Goal: Check status: Check status

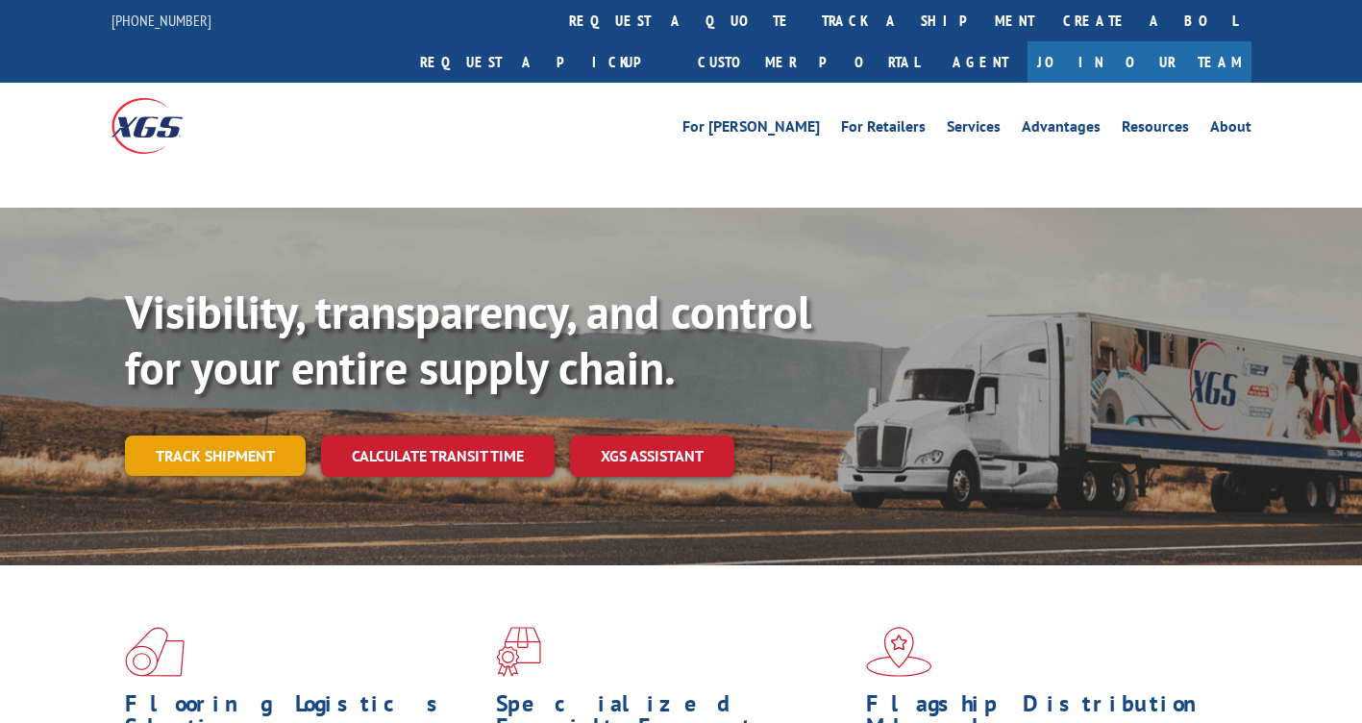
drag, startPoint x: 197, startPoint y: 393, endPoint x: 212, endPoint y: 411, distance: 22.5
click at [198, 436] on link "Track shipment" at bounding box center [215, 456] width 181 height 40
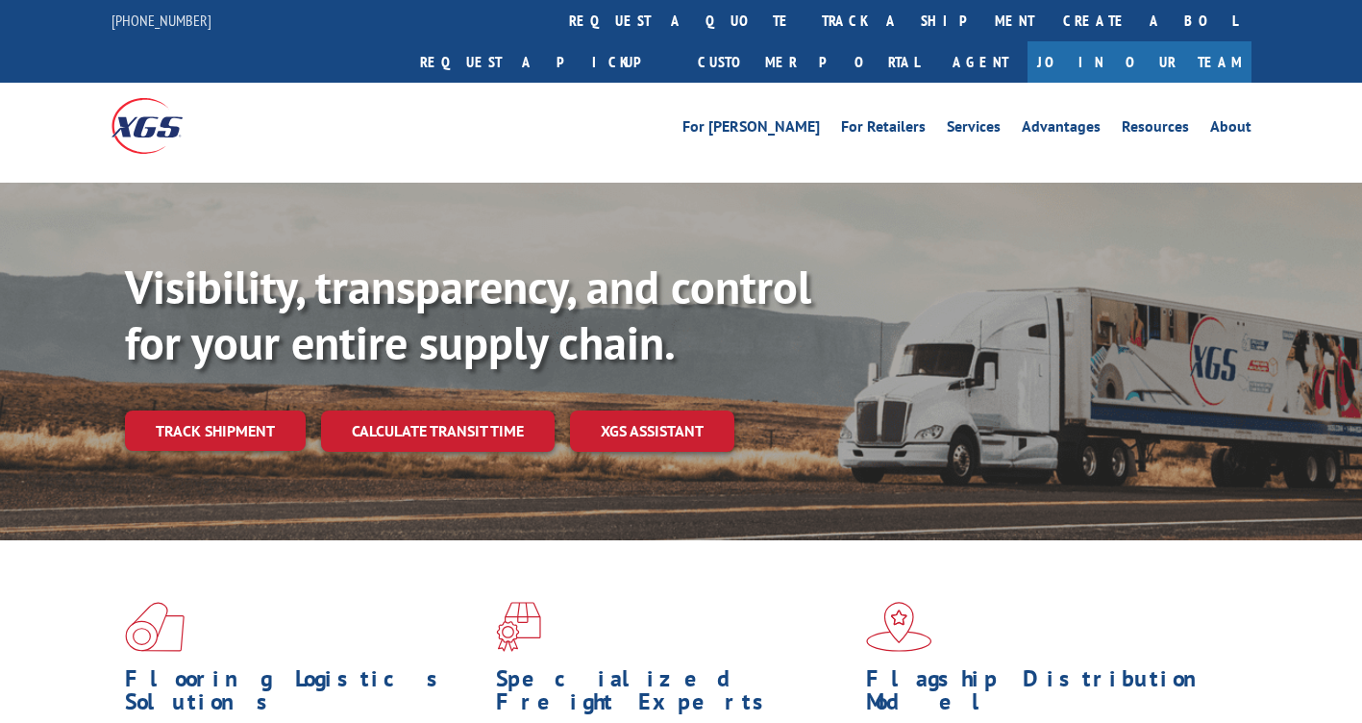
click at [213, 415] on div "Visibility, transparency, and control for your entire supply chain. Track shipm…" at bounding box center [743, 394] width 1237 height 268
click at [246, 411] on link "Track shipment" at bounding box center [215, 431] width 181 height 40
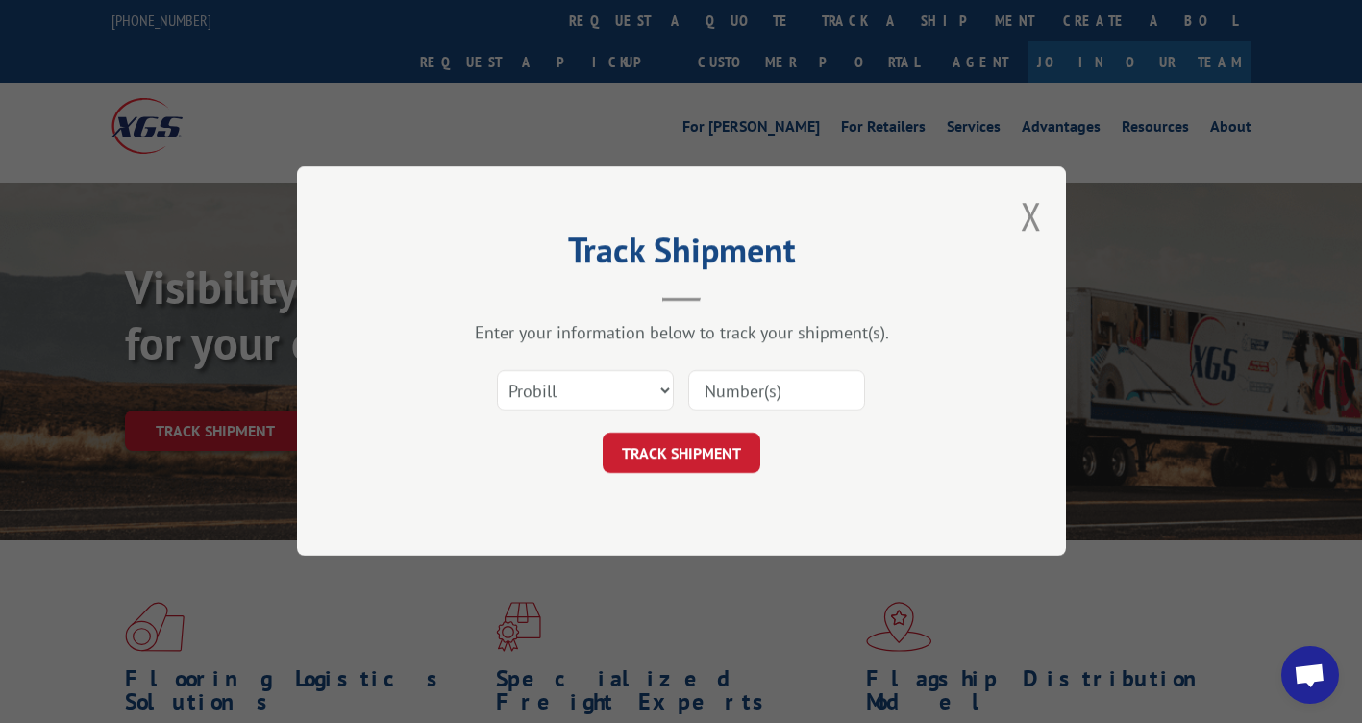
click at [742, 384] on input at bounding box center [776, 391] width 177 height 40
paste input "16999059"
type input "16999059"
click at [713, 445] on button "TRACK SHIPMENT" at bounding box center [682, 454] width 158 height 40
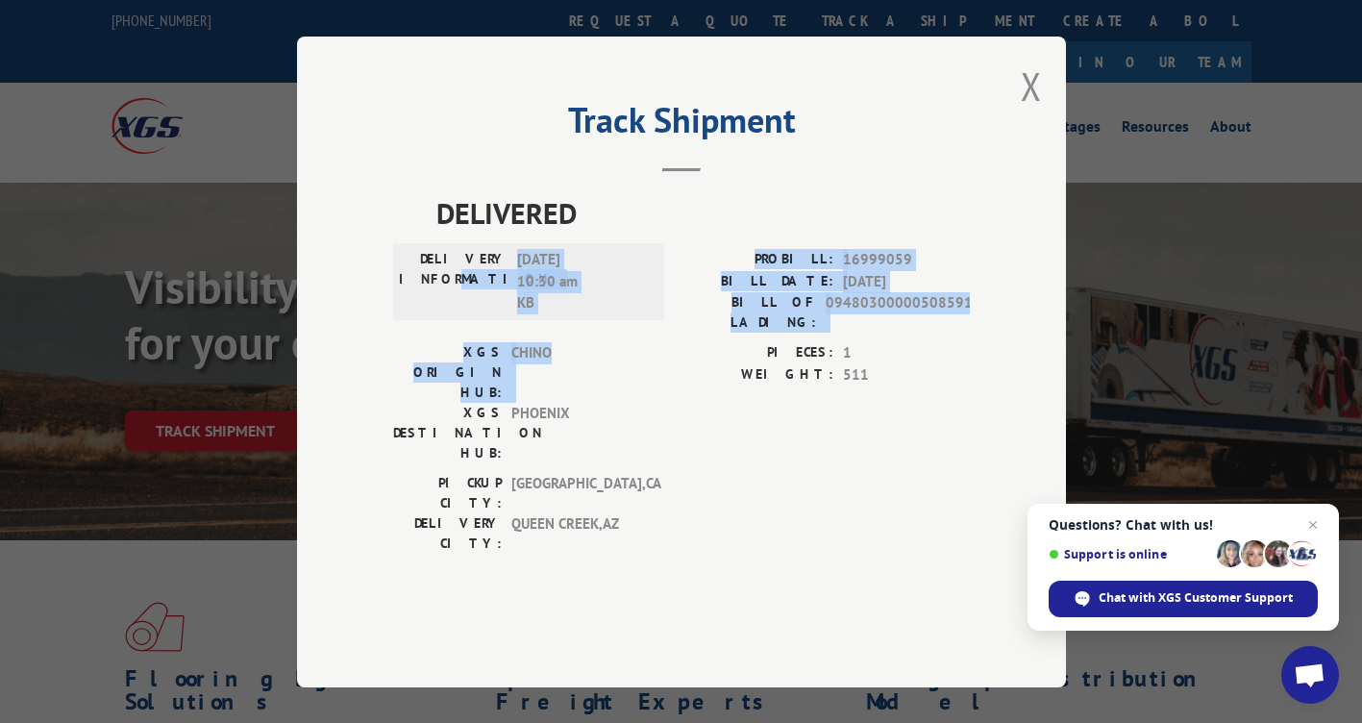
drag, startPoint x: 458, startPoint y: 319, endPoint x: 590, endPoint y: 394, distance: 152.4
click at [590, 394] on div "DELIVERED DELIVERY INFORMATION: [DATE] 10:30 am KB PROBILL: 16999059 BILL DATE:…" at bounding box center [681, 377] width 577 height 372
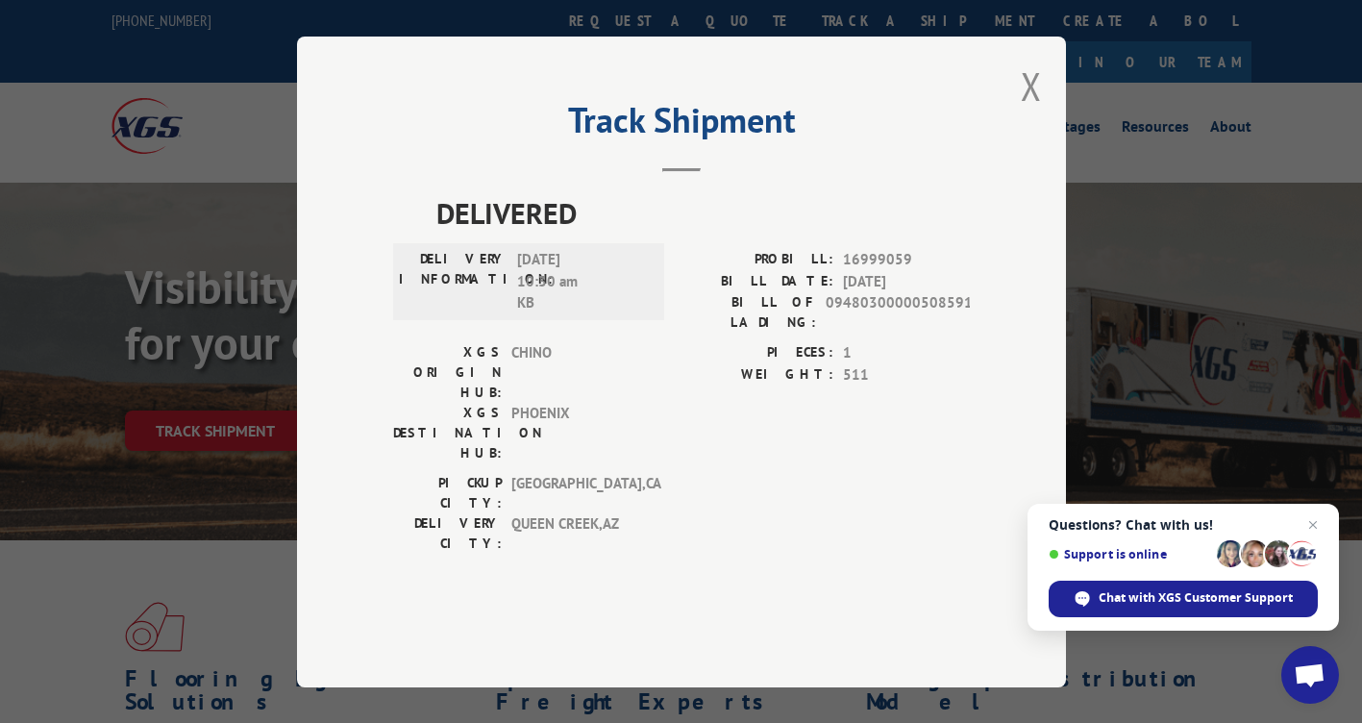
drag, startPoint x: 590, startPoint y: 394, endPoint x: 712, endPoint y: 481, distance: 149.7
click at [700, 473] on div "[GEOGRAPHIC_DATA]: [GEOGRAPHIC_DATA] , [GEOGRAPHIC_DATA] DELIVERY CITY: [GEOGRA…" at bounding box center [681, 518] width 577 height 90
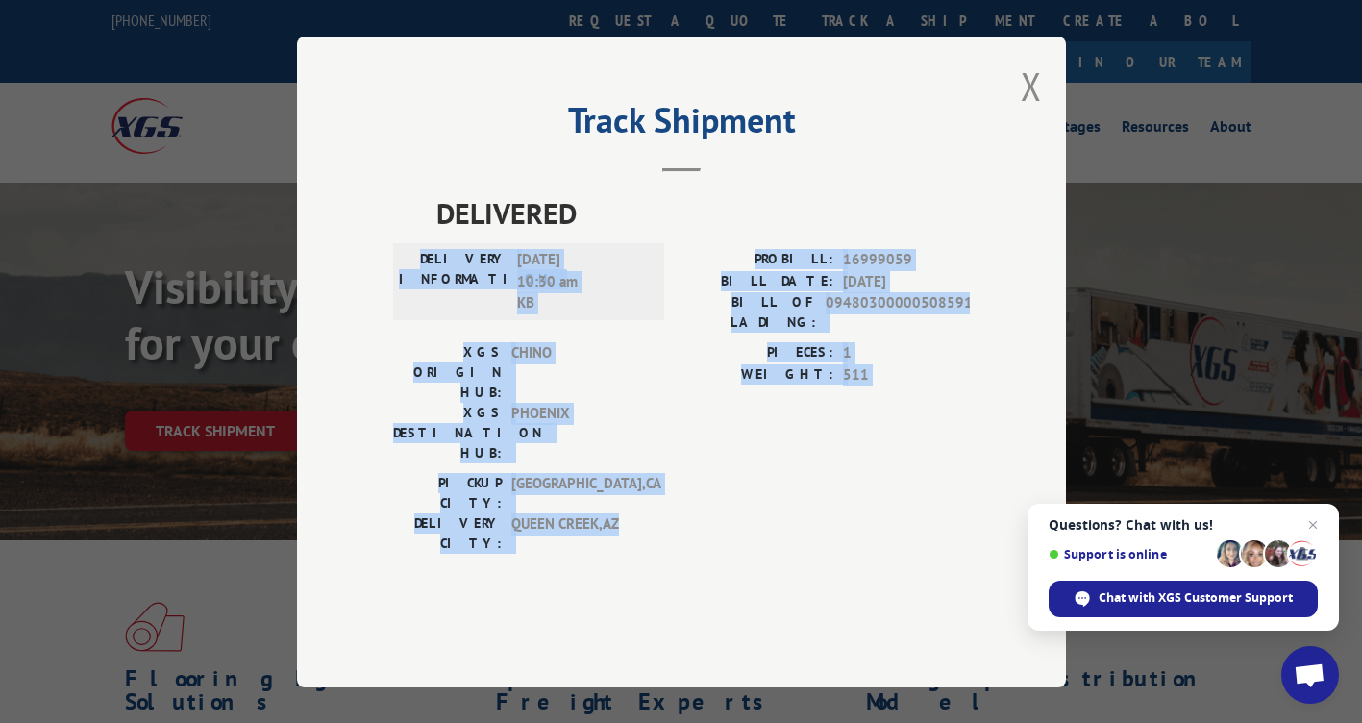
drag, startPoint x: 639, startPoint y: 476, endPoint x: 455, endPoint y: 290, distance: 261.8
click at [455, 290] on div "DELIVERED DELIVERY INFORMATION: [DATE] 10:30 am KB PROBILL: 16999059 BILL DATE:…" at bounding box center [681, 377] width 577 height 372
drag, startPoint x: 455, startPoint y: 290, endPoint x: 598, endPoint y: 371, distance: 164.5
click at [598, 342] on div "DELIVERY INFORMATION: [DATE] 10:30 am KB" at bounding box center [528, 295] width 271 height 93
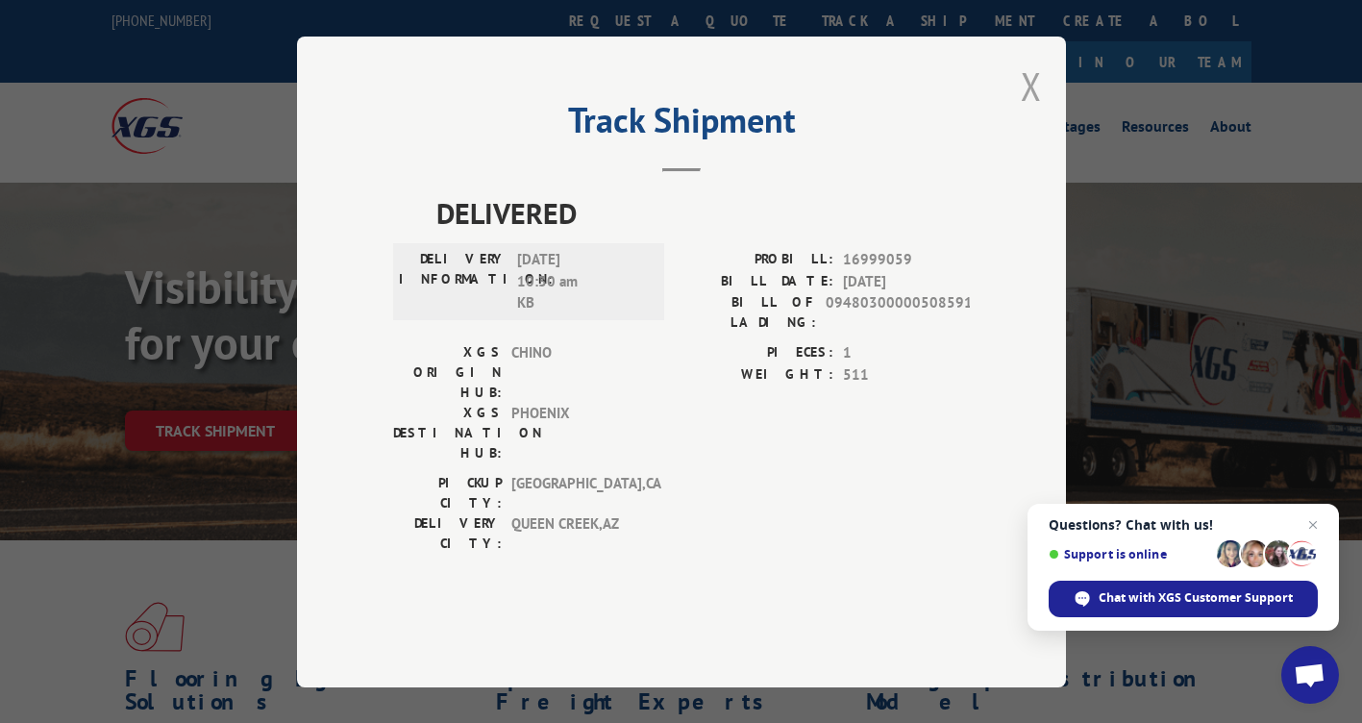
click at [1031, 112] on button "Close modal" at bounding box center [1031, 86] width 21 height 51
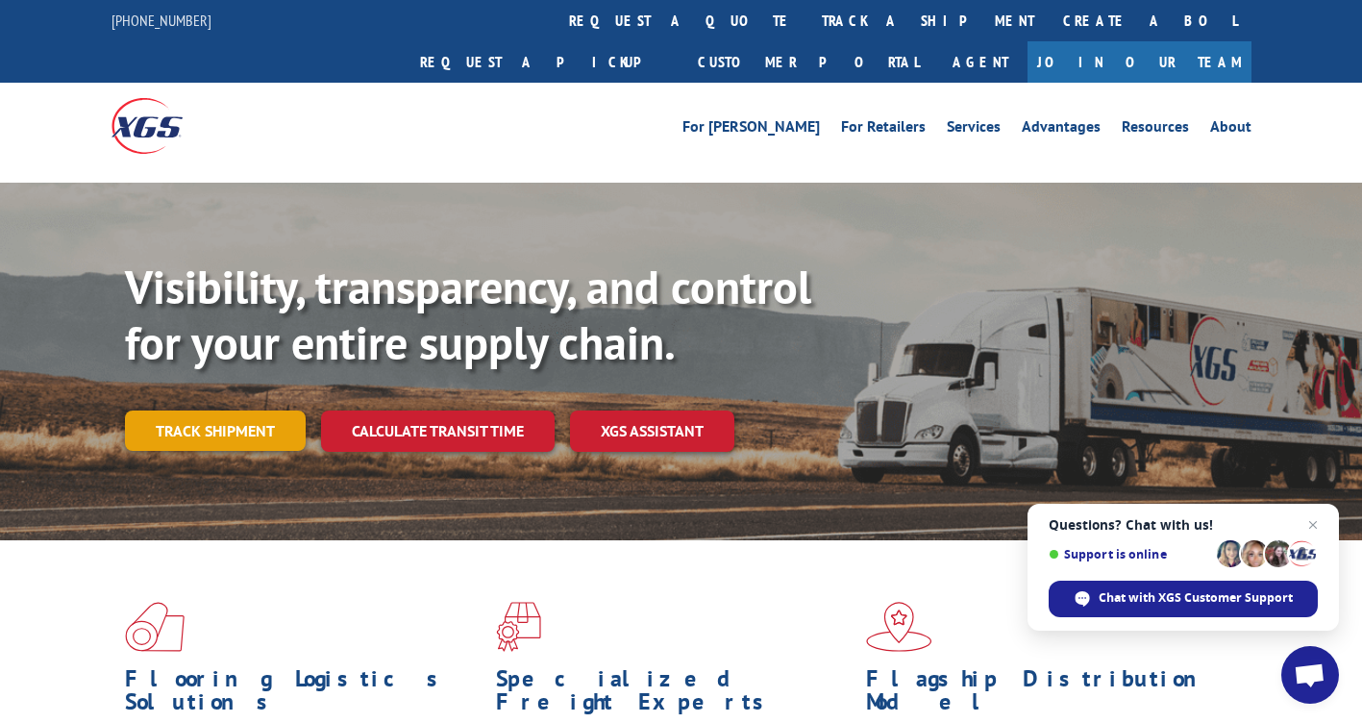
click at [247, 411] on link "Track shipment" at bounding box center [215, 431] width 181 height 40
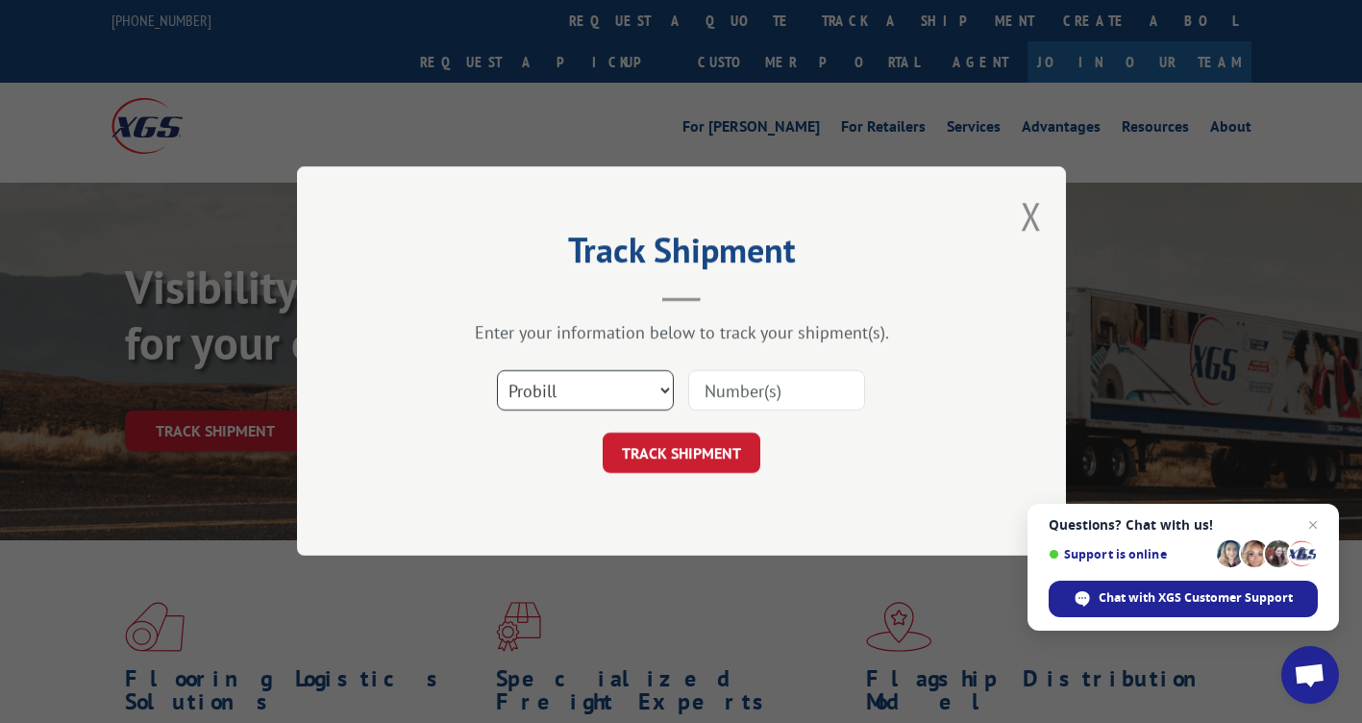
click at [601, 392] on select "Select category... Probill BOL PO" at bounding box center [585, 391] width 177 height 40
click at [497, 371] on select "Select category... Probill BOL PO" at bounding box center [585, 391] width 177 height 40
click at [739, 388] on input at bounding box center [776, 391] width 177 height 40
drag, startPoint x: 582, startPoint y: 390, endPoint x: 582, endPoint y: 412, distance: 22.1
click at [582, 390] on select "Select category... Probill BOL PO" at bounding box center [585, 391] width 177 height 40
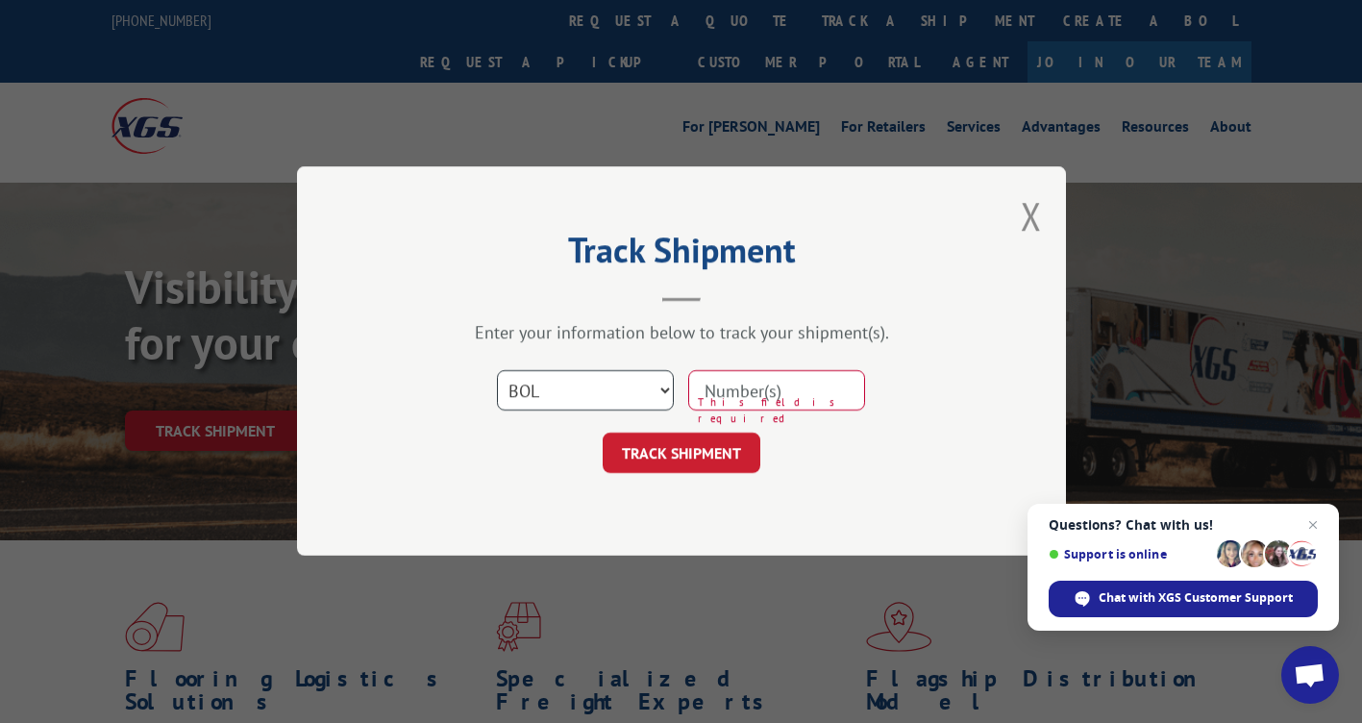
select select "po"
click at [497, 371] on select "Select category... Probill BOL PO" at bounding box center [585, 391] width 177 height 40
click at [790, 387] on input at bounding box center [776, 391] width 177 height 40
paste input "26507474"
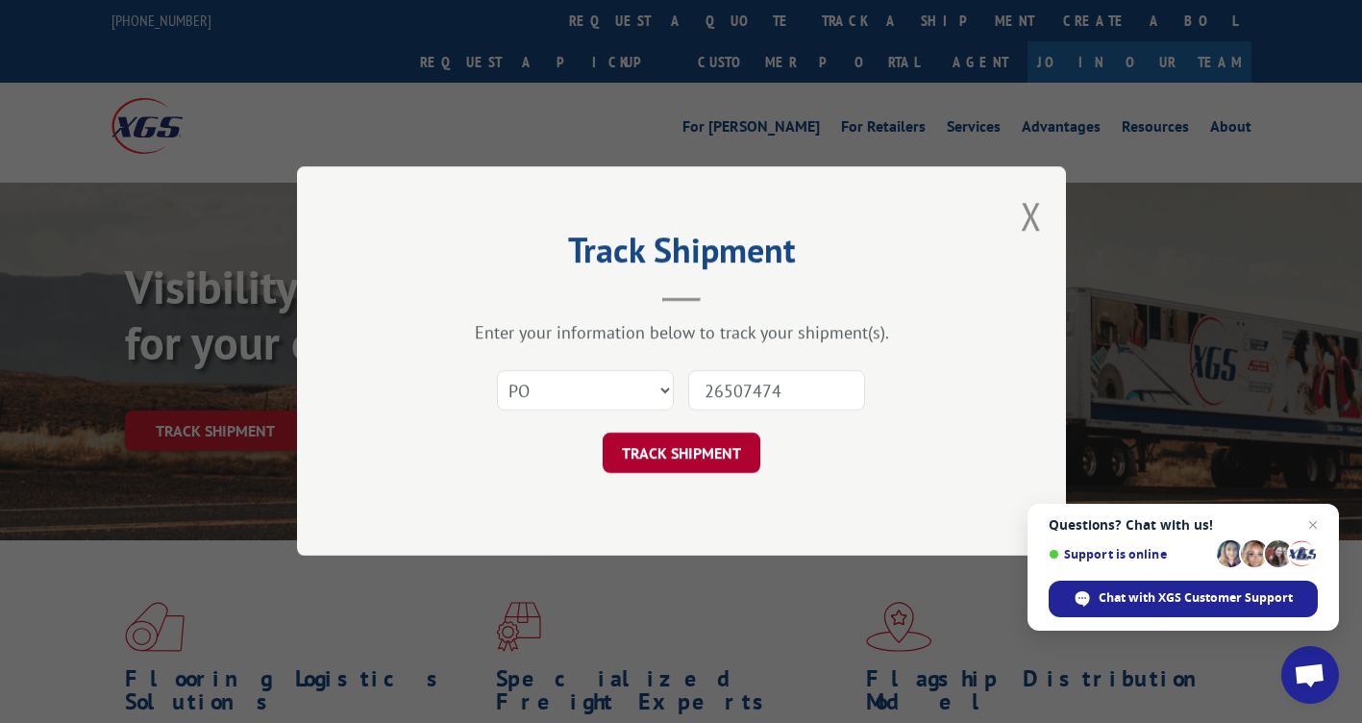
type input "26507474"
click at [695, 448] on button "TRACK SHIPMENT" at bounding box center [682, 454] width 158 height 40
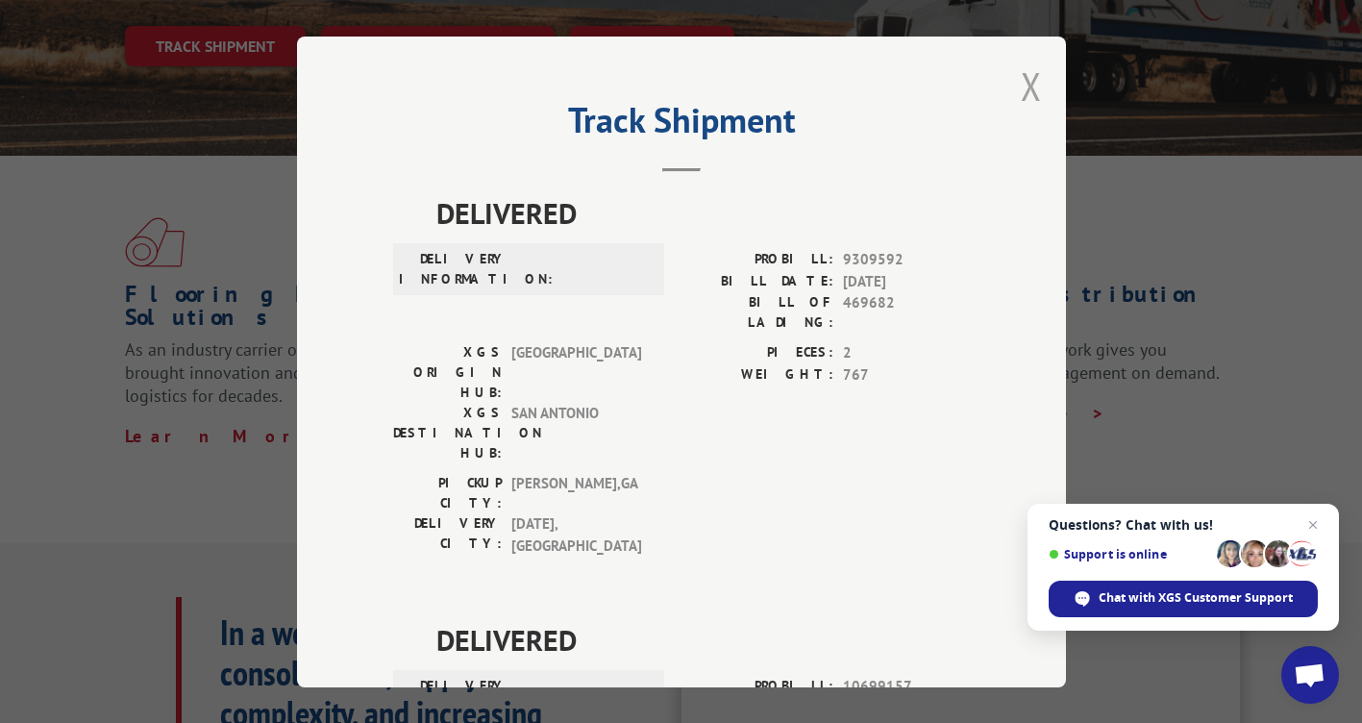
click at [1021, 95] on button "Close modal" at bounding box center [1031, 86] width 21 height 51
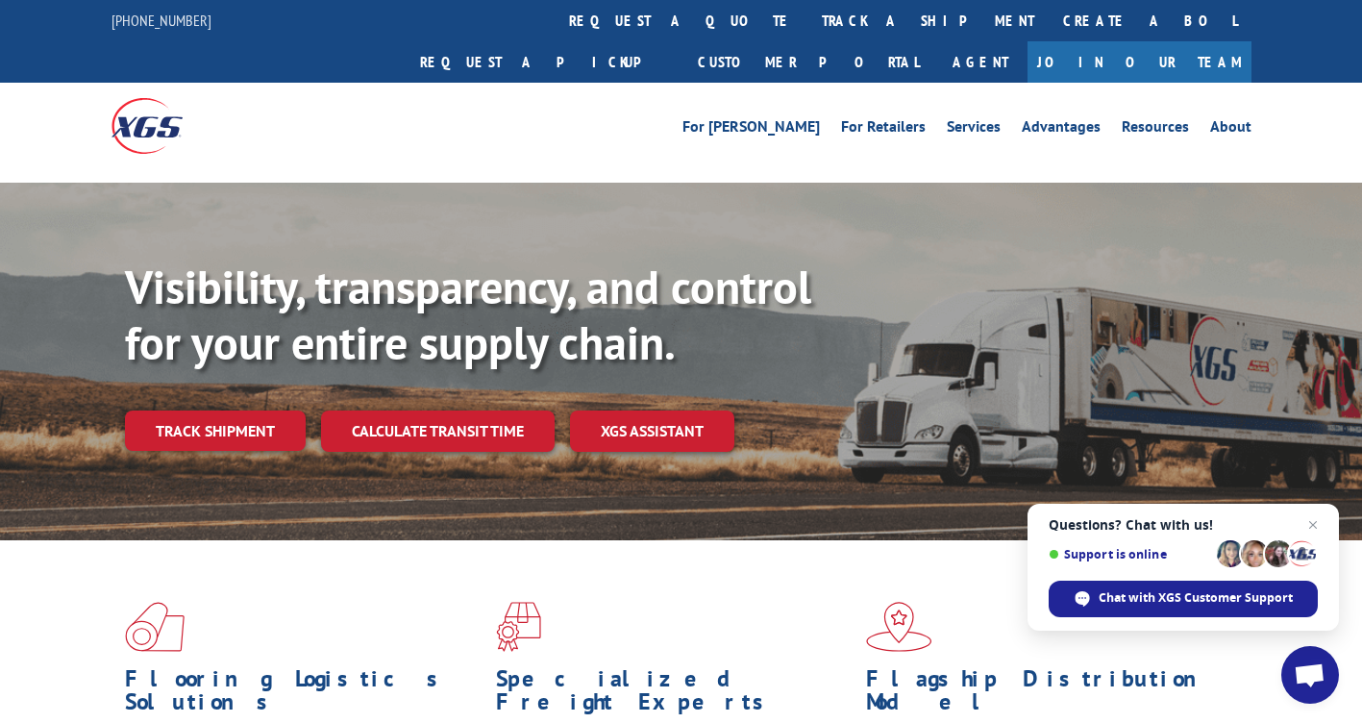
click at [224, 411] on link "Track shipment" at bounding box center [215, 431] width 181 height 40
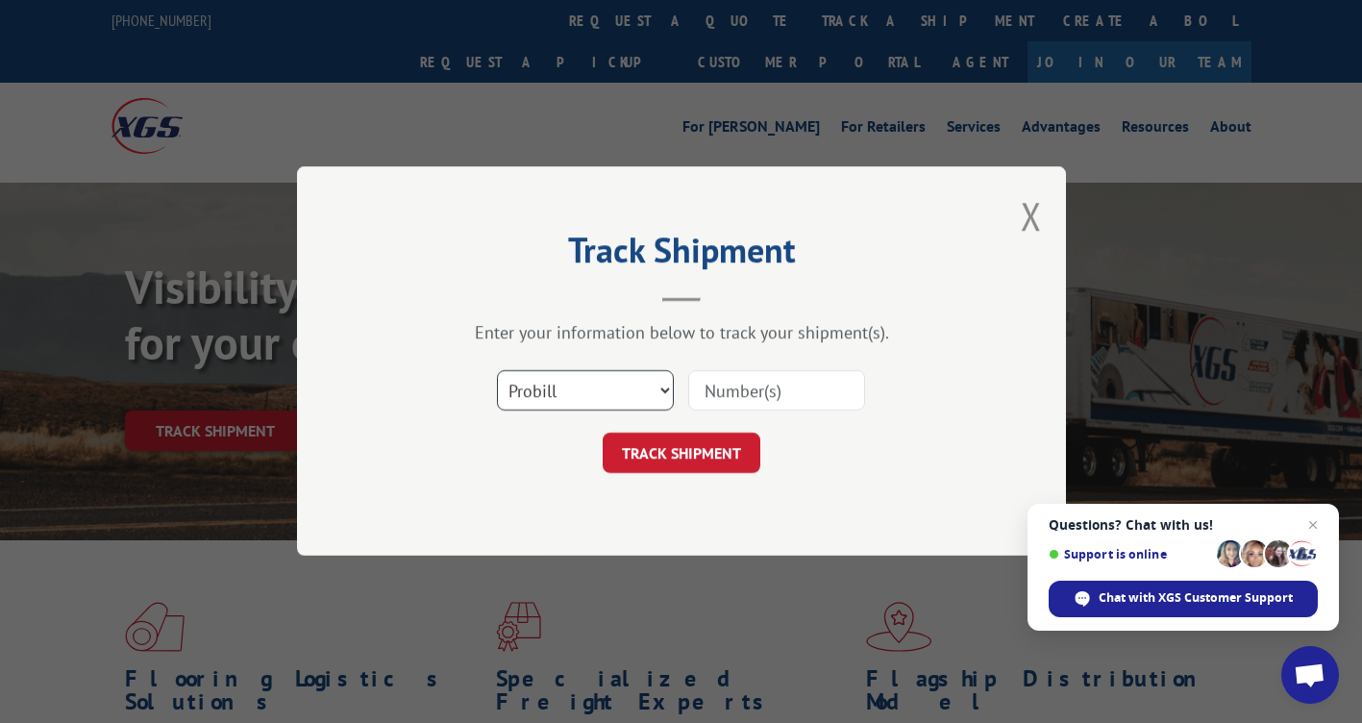
click at [590, 387] on select "Select category... Probill BOL PO" at bounding box center [585, 391] width 177 height 40
click at [785, 398] on input at bounding box center [776, 391] width 177 height 40
paste input "16054954"
type input "16054954"
click at [714, 453] on button "TRACK SHIPMENT" at bounding box center [682, 454] width 158 height 40
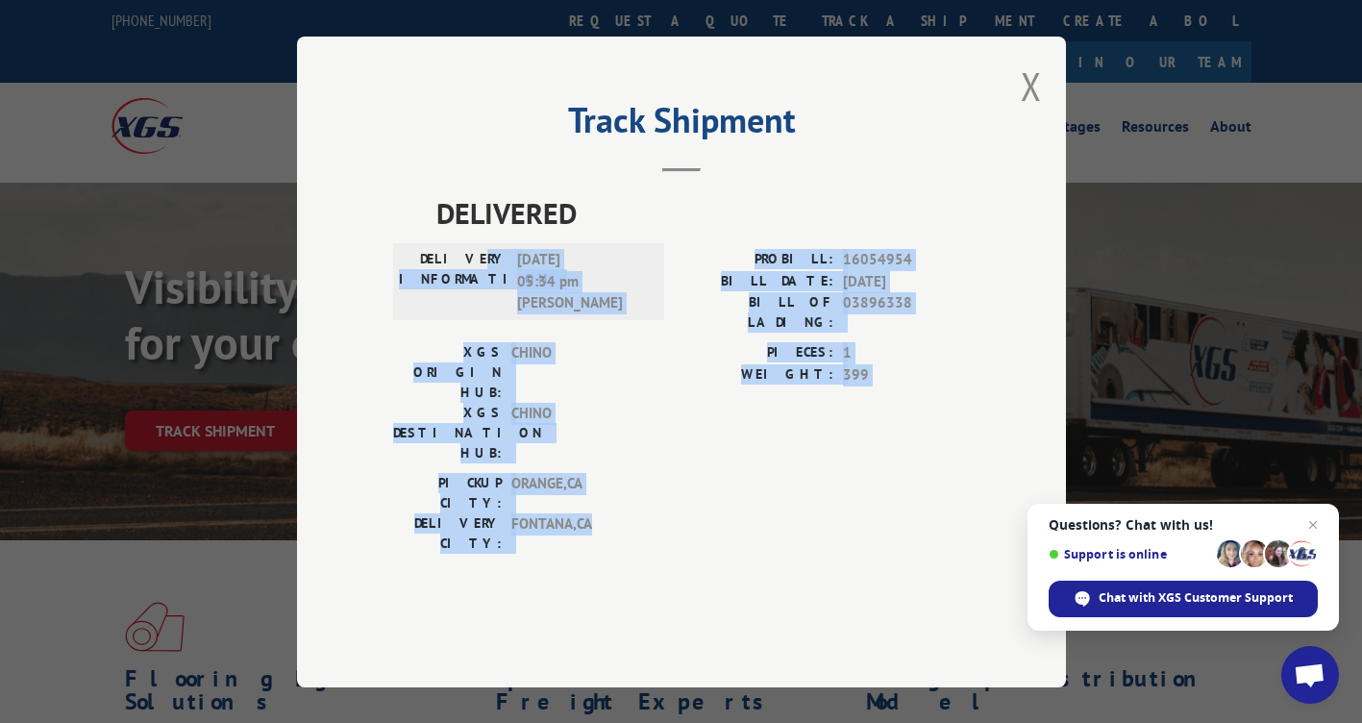
drag, startPoint x: 492, startPoint y: 309, endPoint x: 605, endPoint y: 510, distance: 230.3
click at [605, 510] on div "DELIVERED DELIVERY INFORMATION: [DATE] 05:34 pm [PERSON_NAME] PROBILL: 16054954…" at bounding box center [681, 403] width 577 height 424
drag, startPoint x: 605, startPoint y: 510, endPoint x: 605, endPoint y: 493, distance: 16.3
click at [605, 513] on span "FONTANA , [GEOGRAPHIC_DATA]" at bounding box center [577, 533] width 130 height 40
drag, startPoint x: 531, startPoint y: 454, endPoint x: 450, endPoint y: 274, distance: 197.1
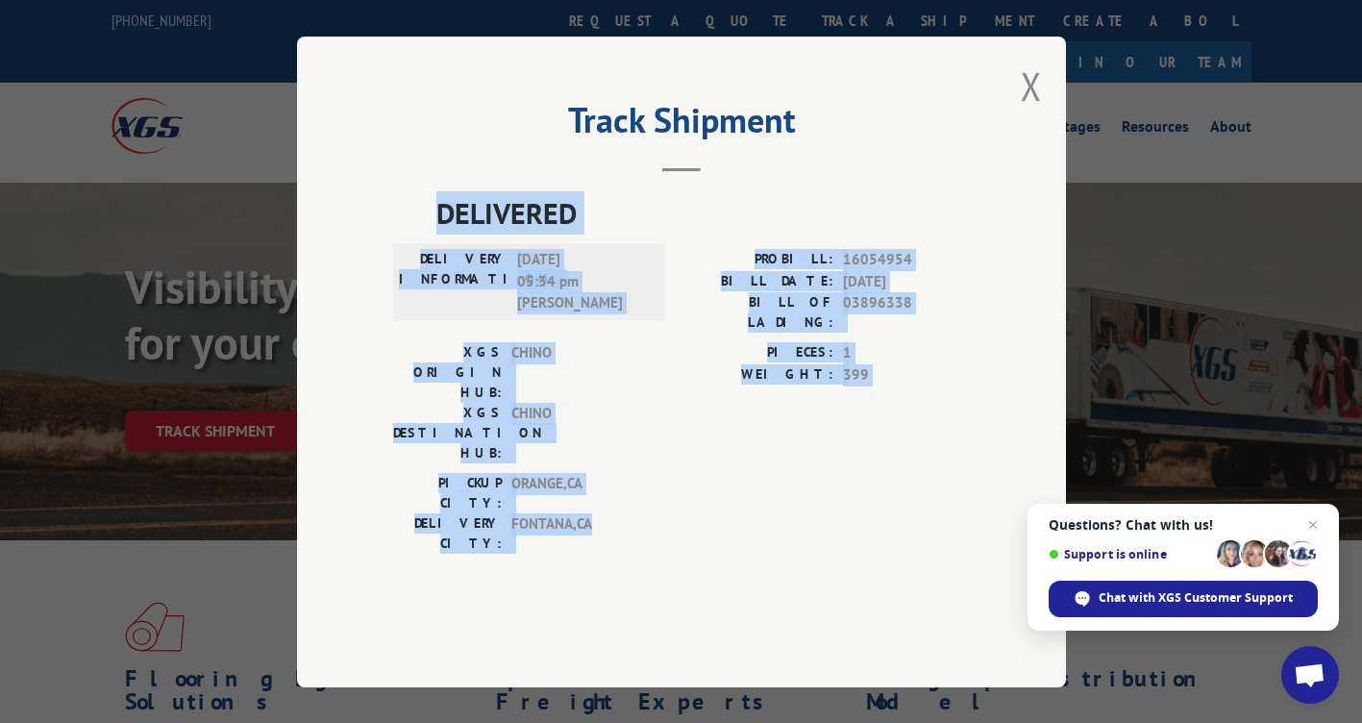
click at [450, 274] on div "DELIVERED DELIVERY INFORMATION: [DATE] 05:34 pm [PERSON_NAME] PROBILL: 16054954…" at bounding box center [681, 377] width 577 height 372
drag, startPoint x: 450, startPoint y: 274, endPoint x: 651, endPoint y: 451, distance: 267.7
click at [647, 448] on div "XGS ORIGIN HUB: CHINO XGS DESTINATION HUB: CHINO" at bounding box center [523, 407] width 260 height 131
click at [696, 490] on div "PICKUP CITY: [GEOGRAPHIC_DATA] , [GEOGRAPHIC_DATA]: [GEOGRAPHIC_DATA] , [GEOGRA…" at bounding box center [681, 518] width 577 height 90
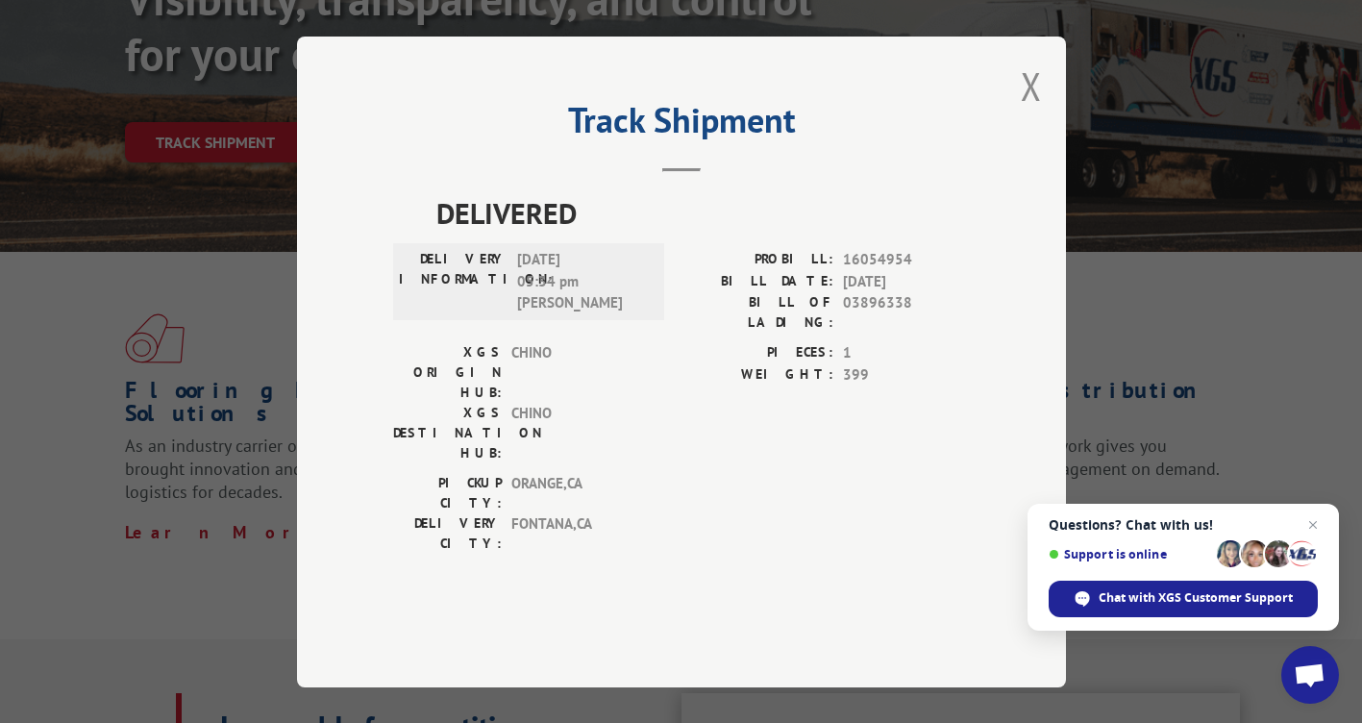
scroll to position [577, 0]
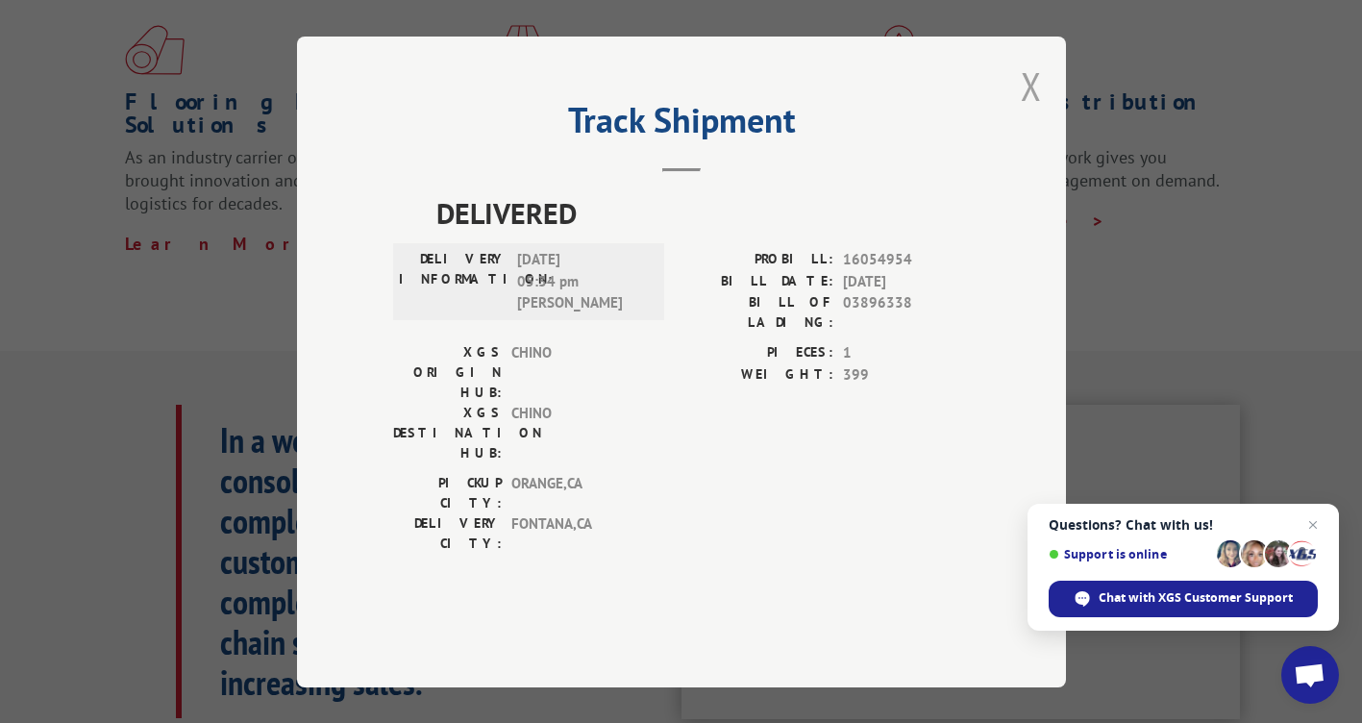
click at [1040, 112] on button "Close modal" at bounding box center [1031, 86] width 21 height 51
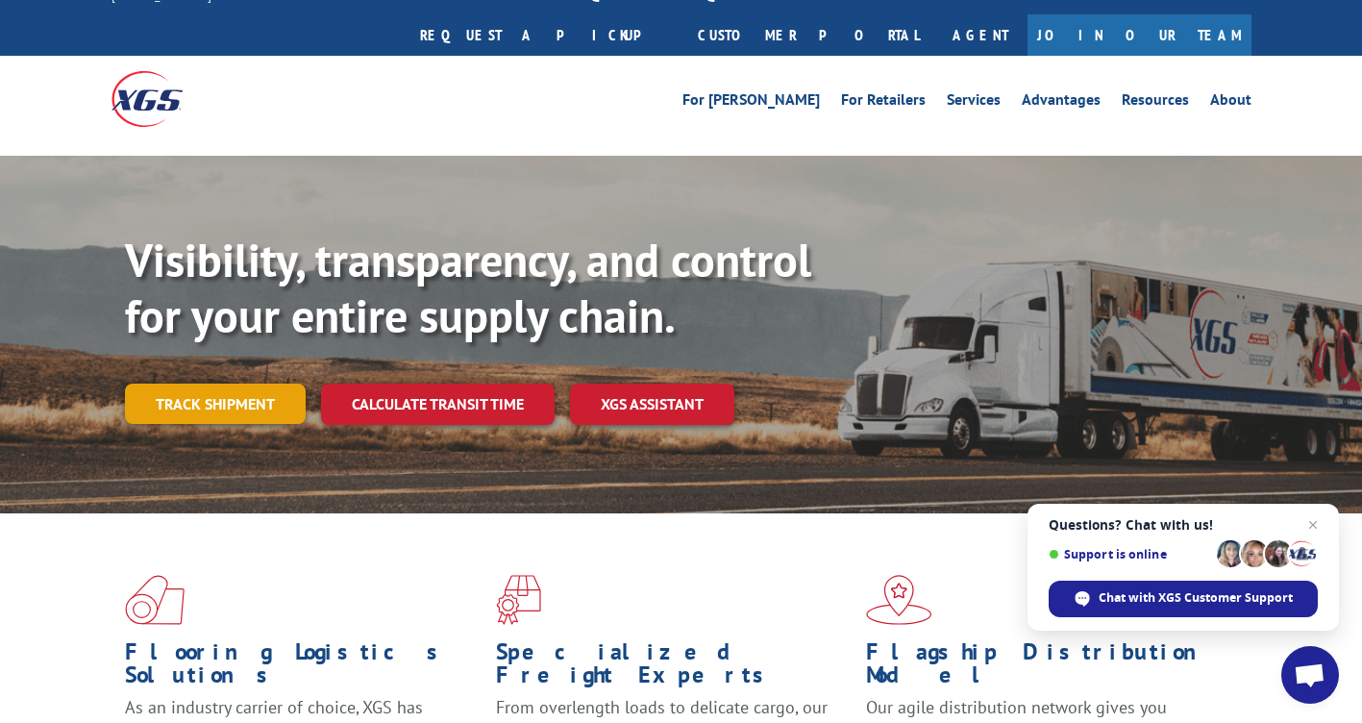
click at [239, 384] on link "Track shipment" at bounding box center [215, 404] width 181 height 40
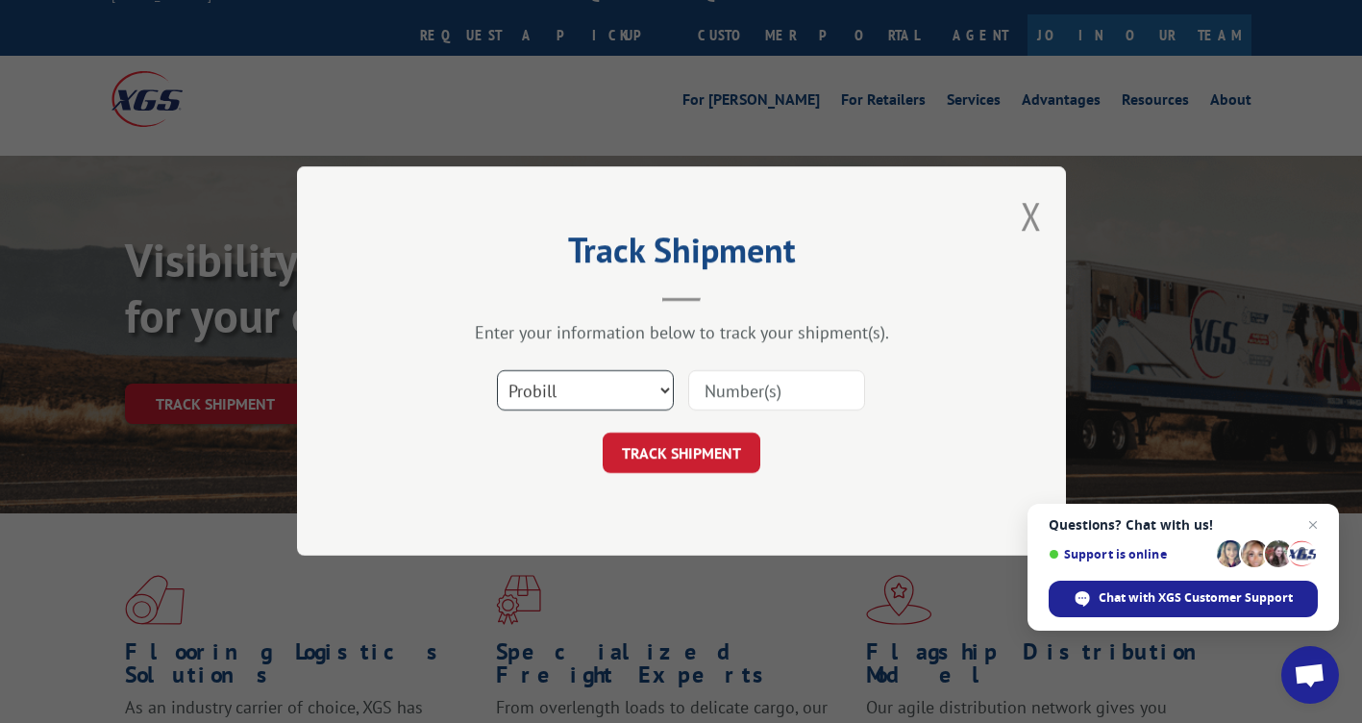
click at [567, 382] on select "Select category... Probill BOL PO" at bounding box center [585, 391] width 177 height 40
click at [729, 393] on input at bounding box center [776, 391] width 177 height 40
paste input "16999059"
type input "16999059"
click at [713, 447] on button "TRACK SHIPMENT" at bounding box center [682, 454] width 158 height 40
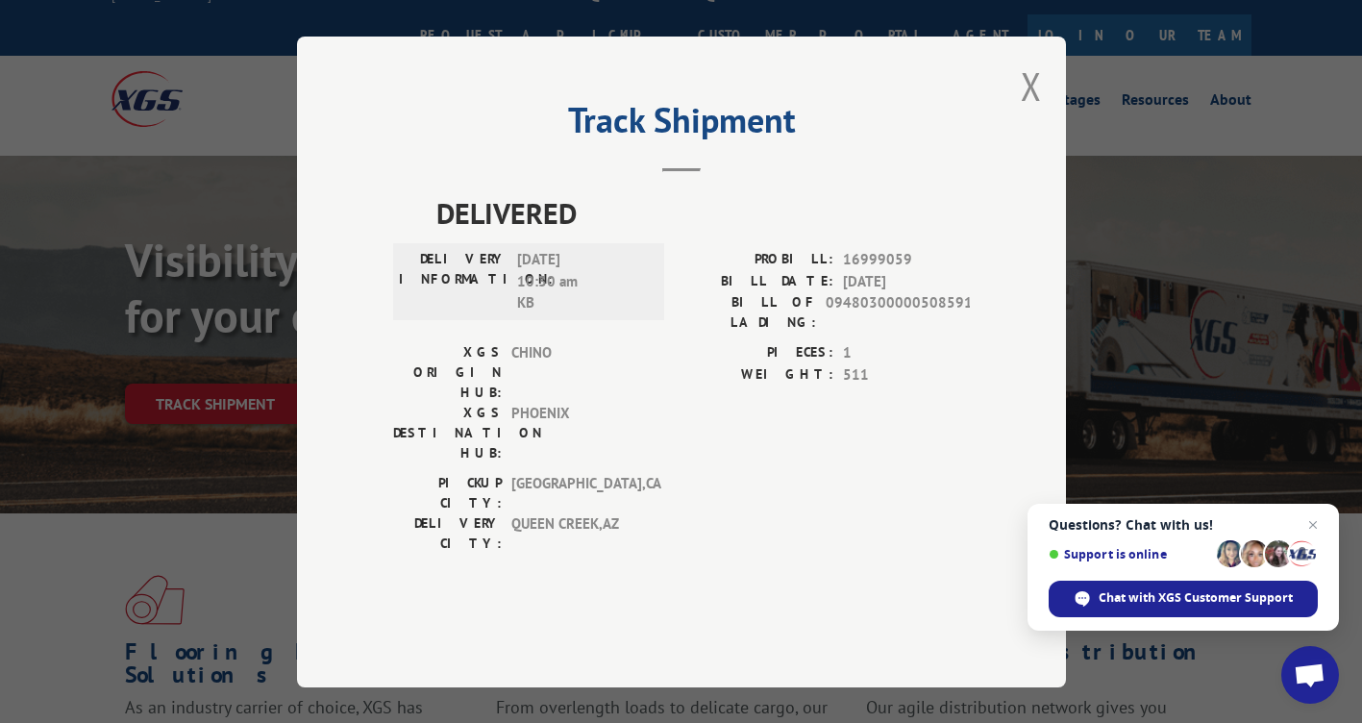
click at [856, 333] on span "09480300000508591" at bounding box center [898, 312] width 144 height 40
click at [1024, 112] on button "Close modal" at bounding box center [1031, 86] width 21 height 51
